Goal: Information Seeking & Learning: Learn about a topic

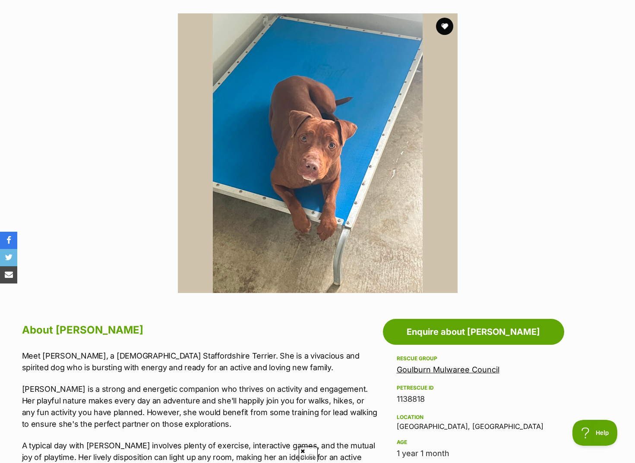
scroll to position [216, 0]
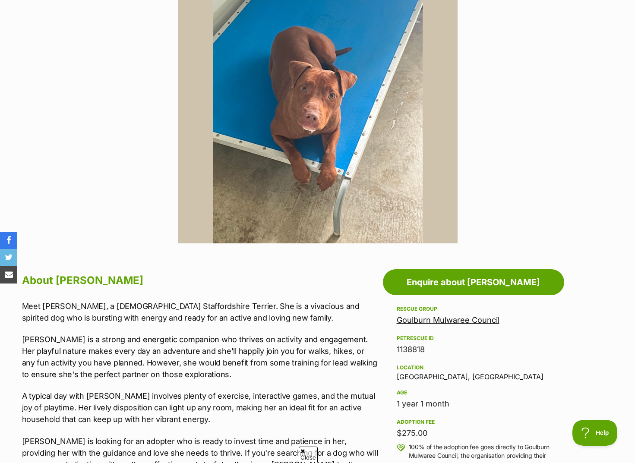
click at [456, 318] on link "Goulburn Mulwaree Council" at bounding box center [448, 320] width 103 height 9
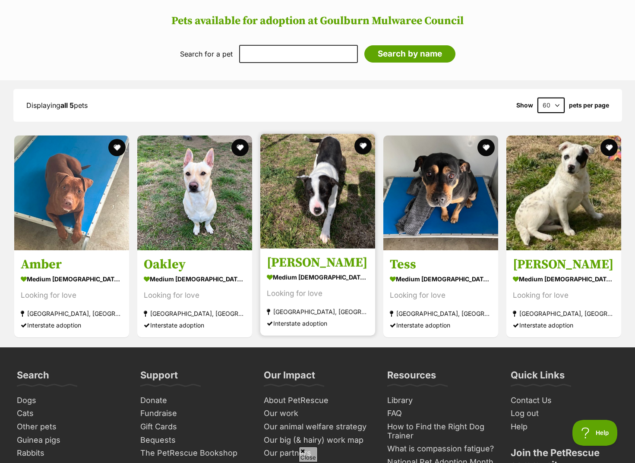
scroll to position [734, 0]
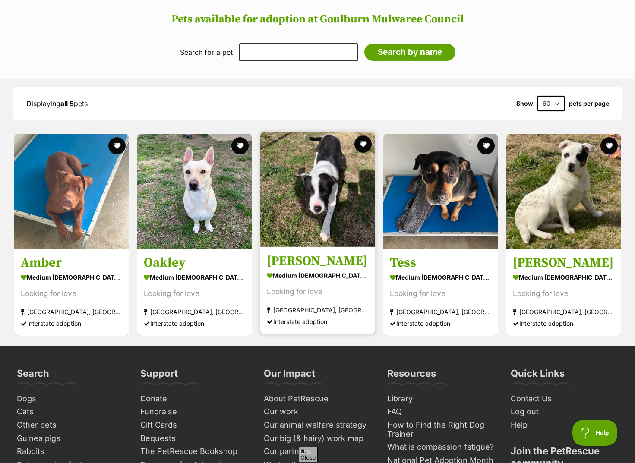
click at [319, 224] on img at bounding box center [317, 189] width 115 height 115
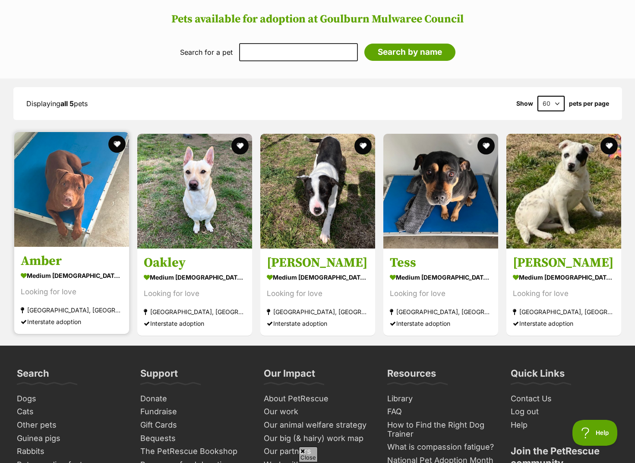
click at [85, 213] on img at bounding box center [71, 189] width 115 height 115
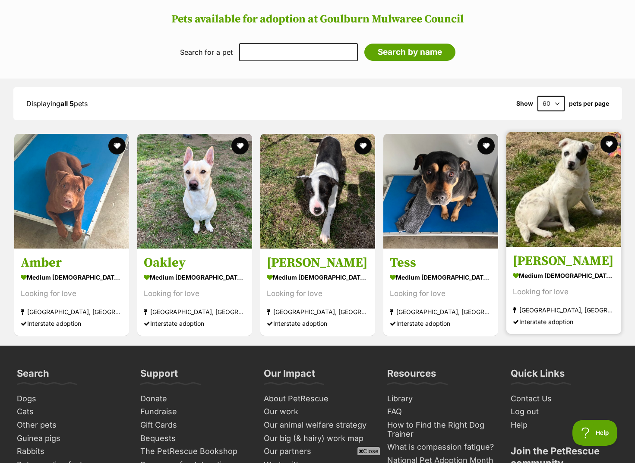
click at [576, 265] on h3 "[PERSON_NAME]" at bounding box center [564, 261] width 102 height 16
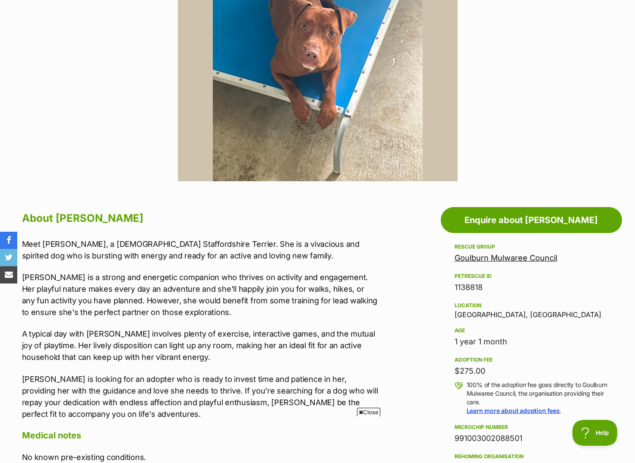
scroll to position [561, 0]
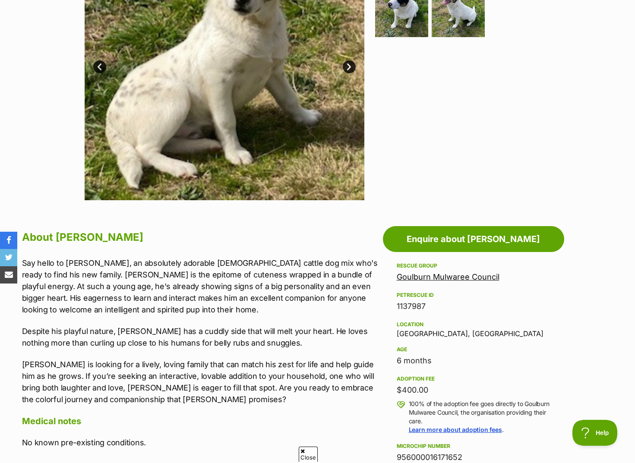
scroll to position [173, 0]
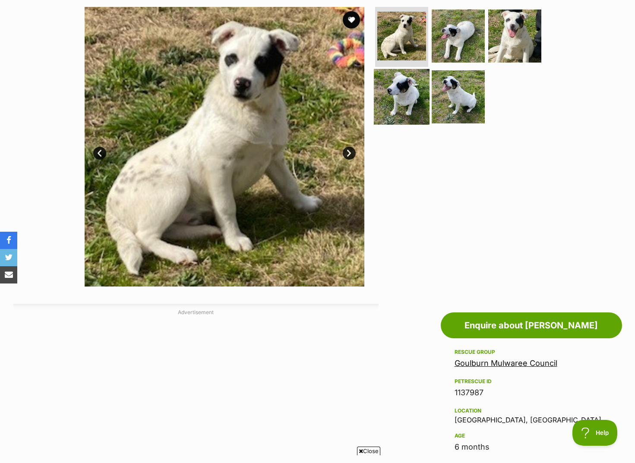
click at [413, 107] on img at bounding box center [402, 97] width 56 height 56
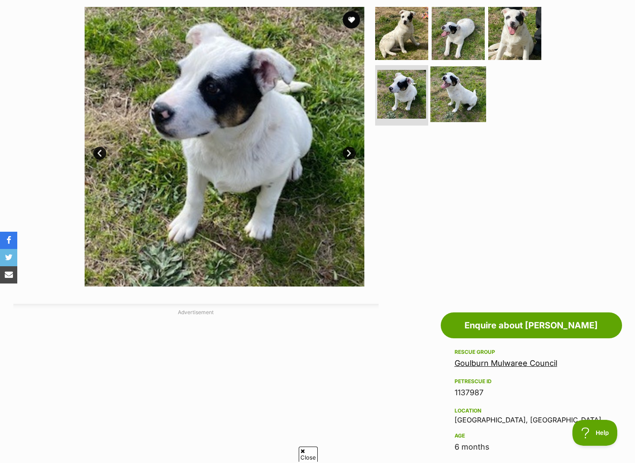
click at [451, 107] on img at bounding box center [458, 94] width 56 height 56
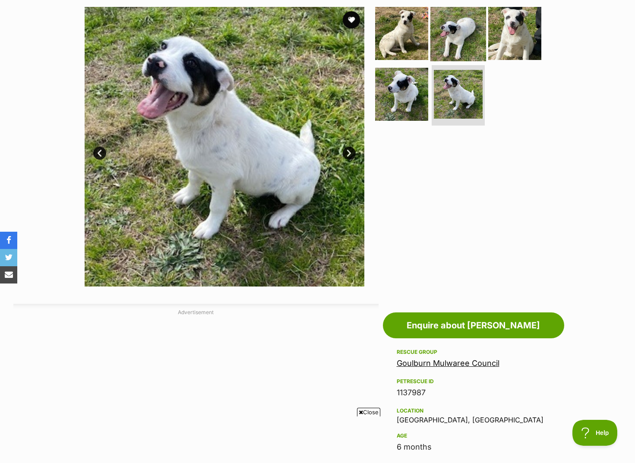
click at [455, 41] on img at bounding box center [458, 33] width 56 height 56
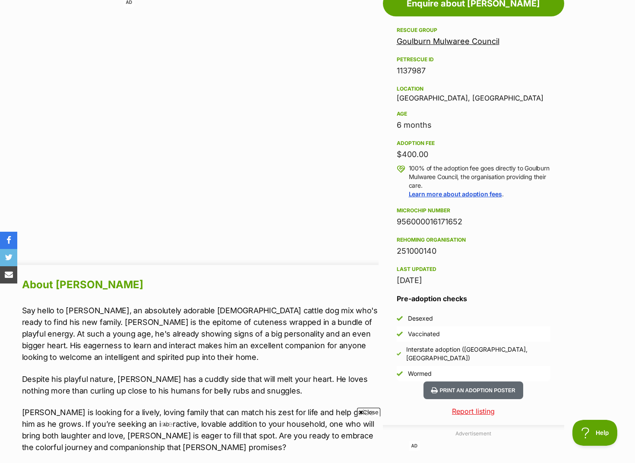
scroll to position [604, 0]
